Goal: Task Accomplishment & Management: Manage account settings

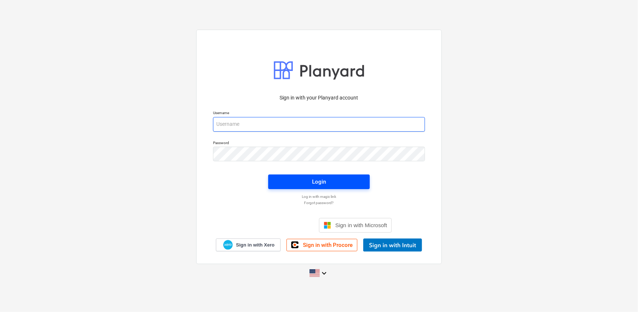
type input "[PERSON_NAME][EMAIL_ADDRESS][DOMAIN_NAME]"
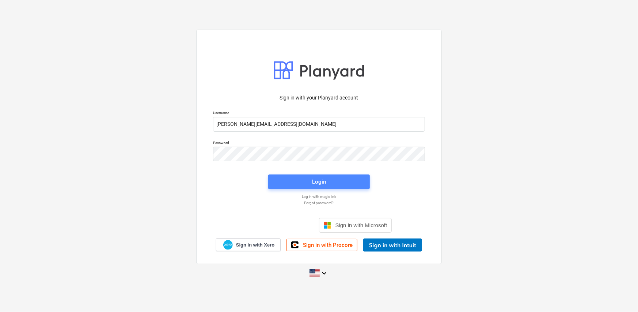
click at [325, 184] on div "Login" at bounding box center [319, 182] width 14 height 10
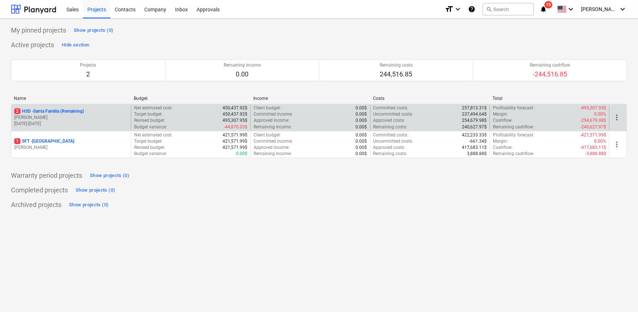
click at [66, 122] on p "01.12.2024 - 30.11.2025" at bounding box center [71, 124] width 114 height 6
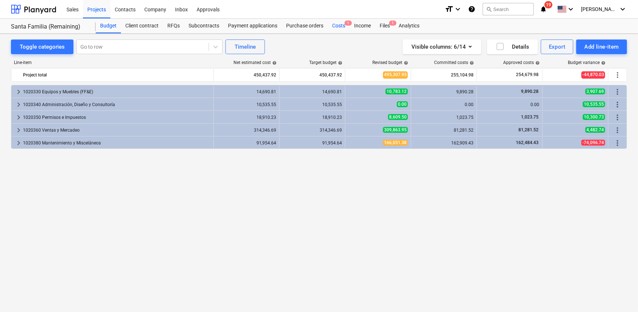
click at [329, 27] on div "Costs 1" at bounding box center [339, 26] width 22 height 15
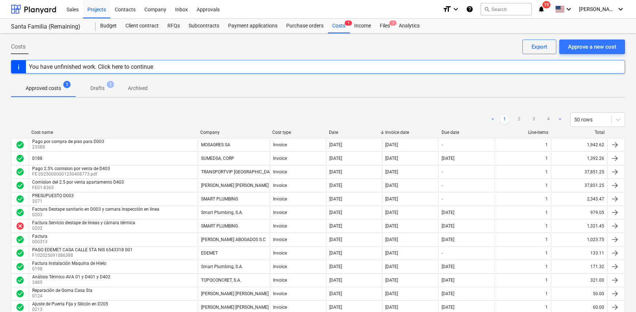
click at [620, 9] on div "Project fetching failed You do not have permissions for this action" at bounding box center [533, 11] width 197 height 23
click at [617, 11] on div "Project fetching failed You do not have permissions for this action" at bounding box center [533, 11] width 197 height 23
click at [606, 11] on div "Project fetching failed You do not have permissions for this action" at bounding box center [533, 11] width 197 height 23
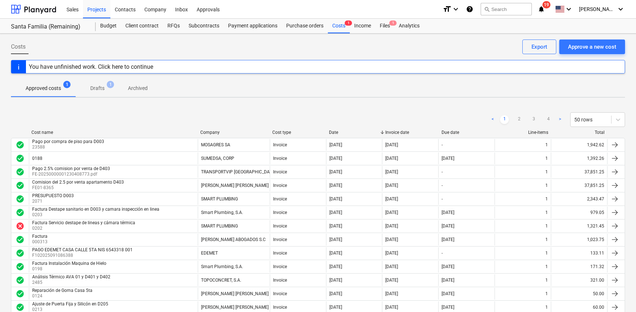
click at [606, 11] on div "Project fetching failed You do not have permissions for this action" at bounding box center [533, 11] width 197 height 23
click at [617, 10] on div "Project fetching failed You do not have permissions for this action" at bounding box center [533, 11] width 197 height 23
drag, startPoint x: 617, startPoint y: 10, endPoint x: 303, endPoint y: 1, distance: 314.2
click at [614, 10] on div "Project fetching failed You do not have permissions for this action" at bounding box center [533, 11] width 197 height 23
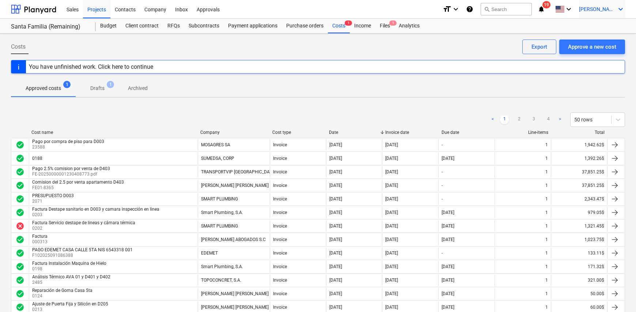
click at [618, 8] on icon "keyboard_arrow_down" at bounding box center [620, 9] width 9 height 9
click at [595, 42] on div "Log out" at bounding box center [603, 40] width 44 height 12
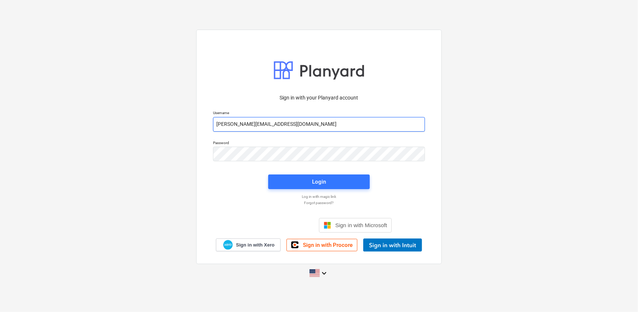
click at [304, 119] on input "[PERSON_NAME][EMAIL_ADDRESS][DOMAIN_NAME]" at bounding box center [319, 124] width 212 height 15
type input "[PERSON_NAME][EMAIL_ADDRESS][DOMAIN_NAME]"
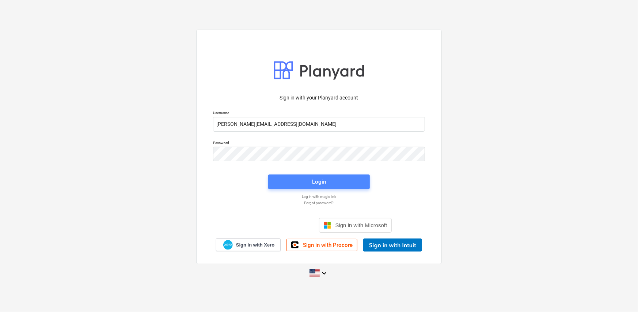
click at [336, 182] on span "Login" at bounding box center [319, 182] width 84 height 10
